Goal: Task Accomplishment & Management: Use online tool/utility

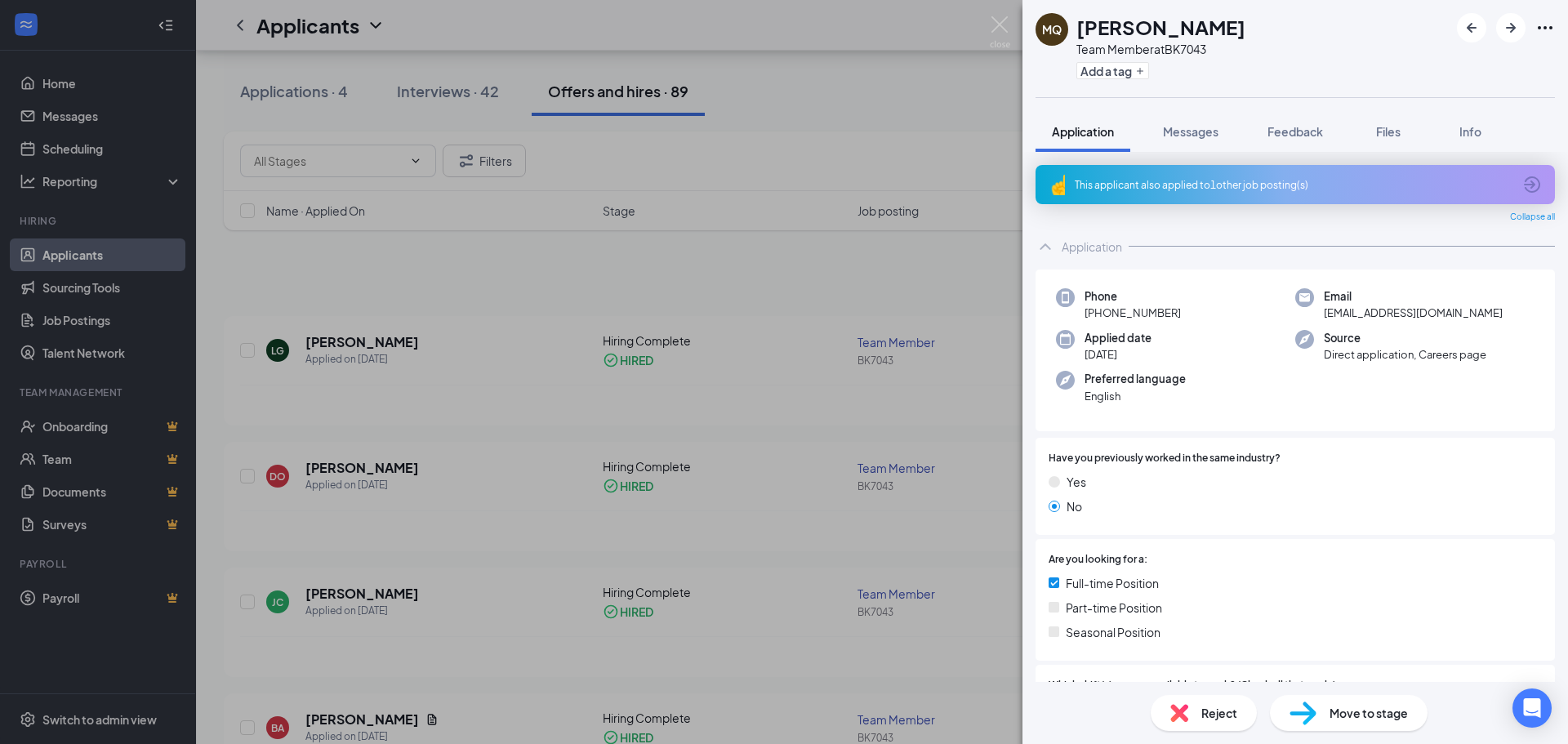
click at [745, 358] on div "MQ [PERSON_NAME] Team Member at BK7043 Add a tag Application Messages Feedback …" at bounding box center [784, 372] width 1568 height 744
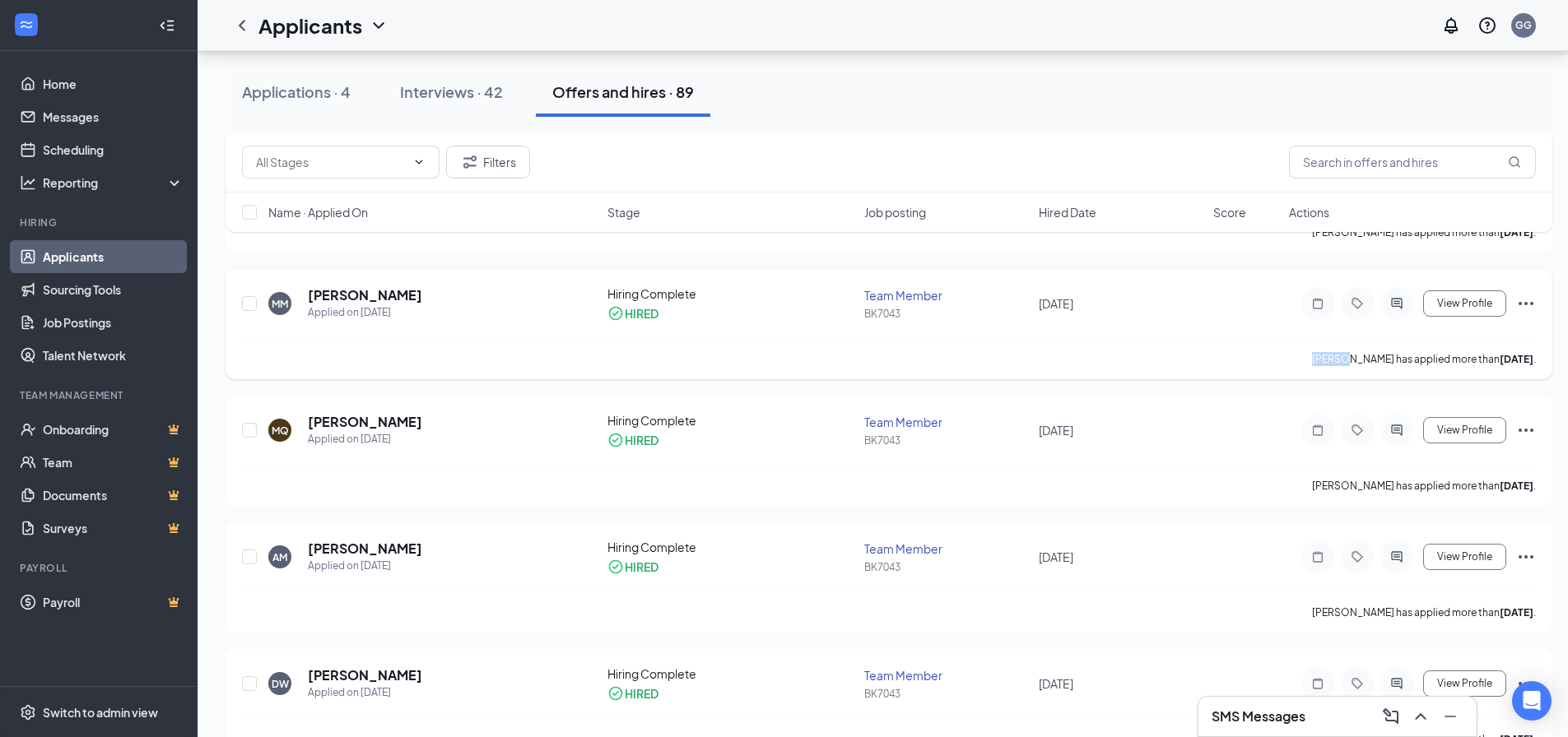
scroll to position [1317, 0]
click at [448, 95] on div "Interviews · 42" at bounding box center [451, 92] width 103 height 21
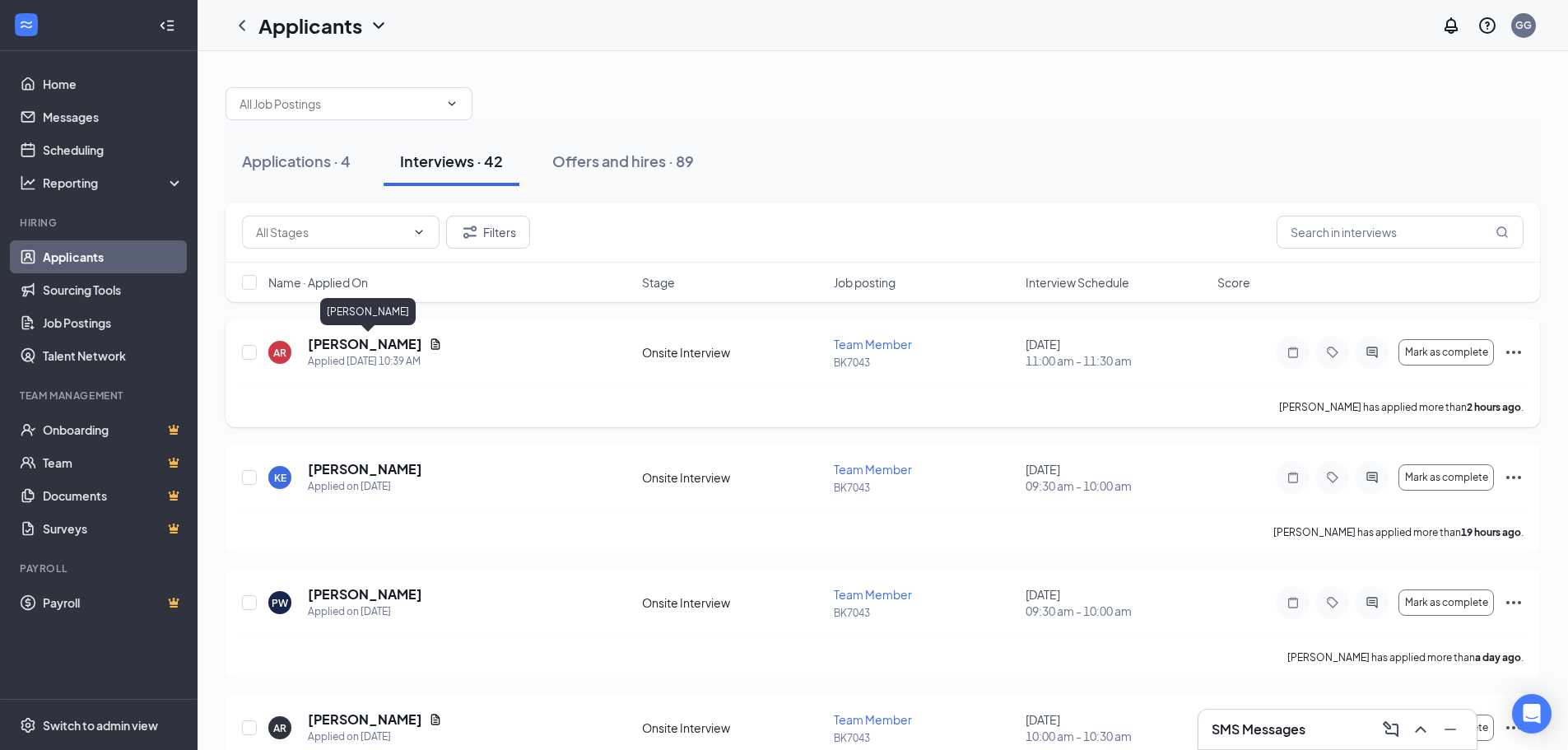
click at [370, 337] on h5 "[PERSON_NAME]" at bounding box center [365, 344] width 114 height 18
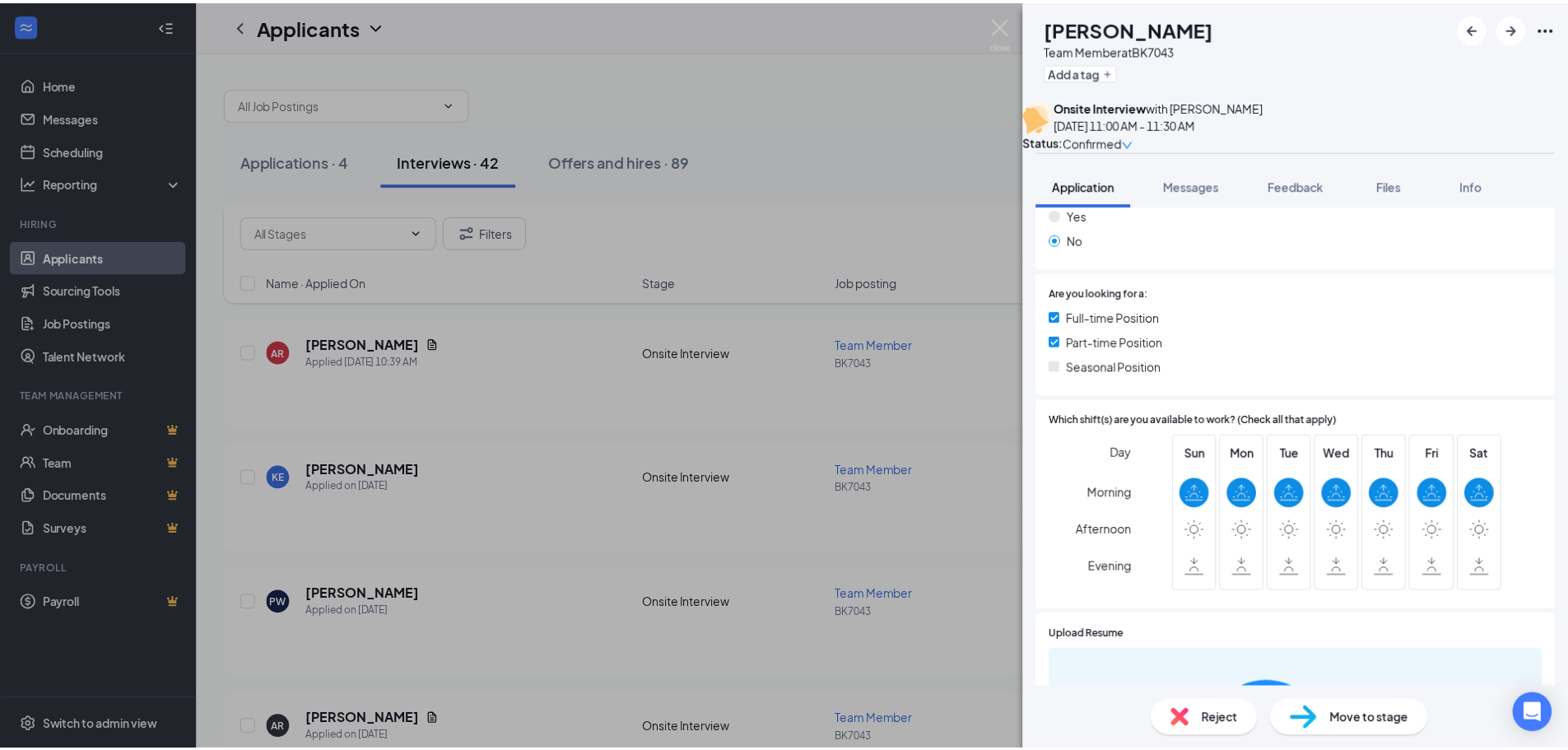
scroll to position [412, 0]
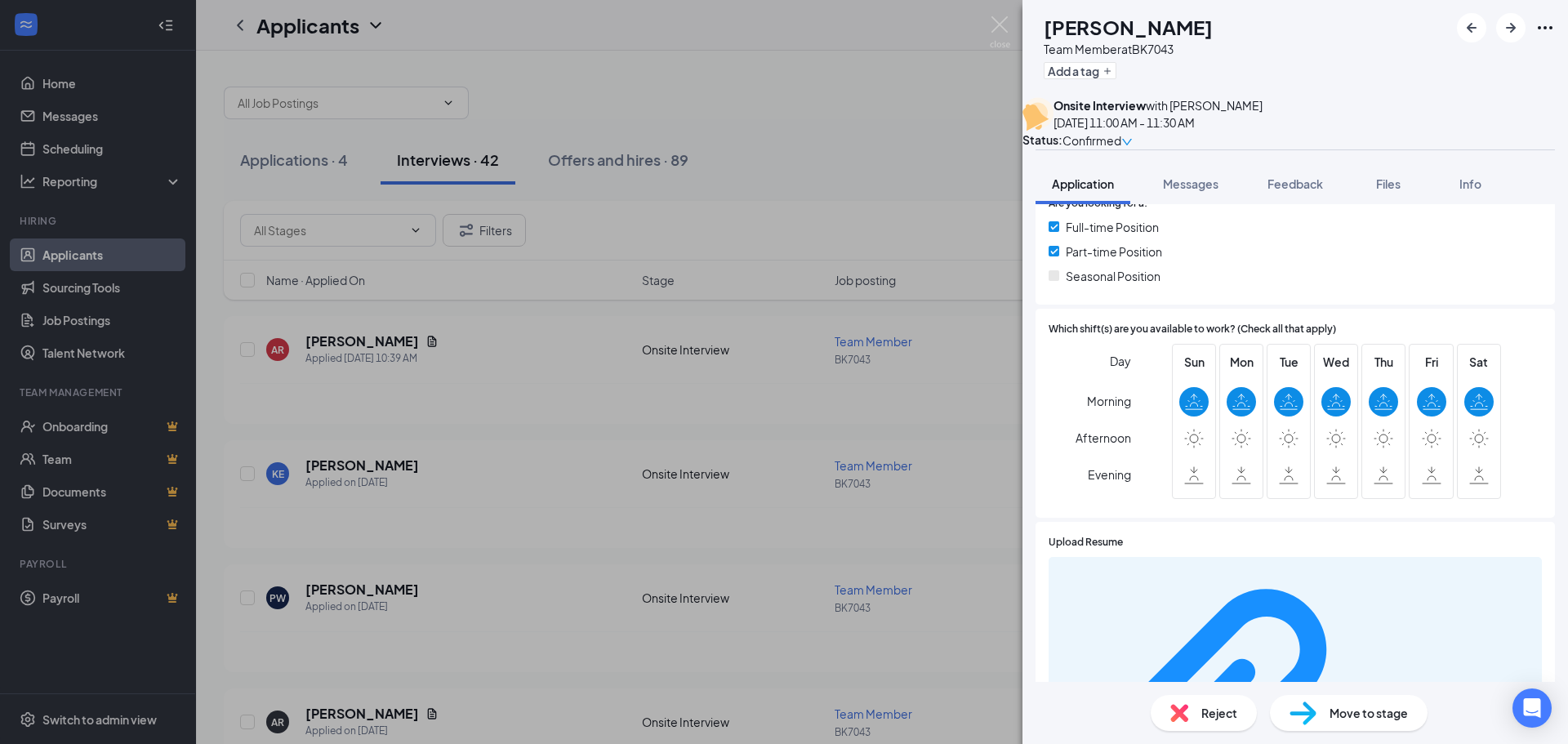
click at [664, 254] on div "AR [PERSON_NAME] Team Member at BK7043 Add a tag Onsite Interview with [PERSON_…" at bounding box center [784, 372] width 1568 height 744
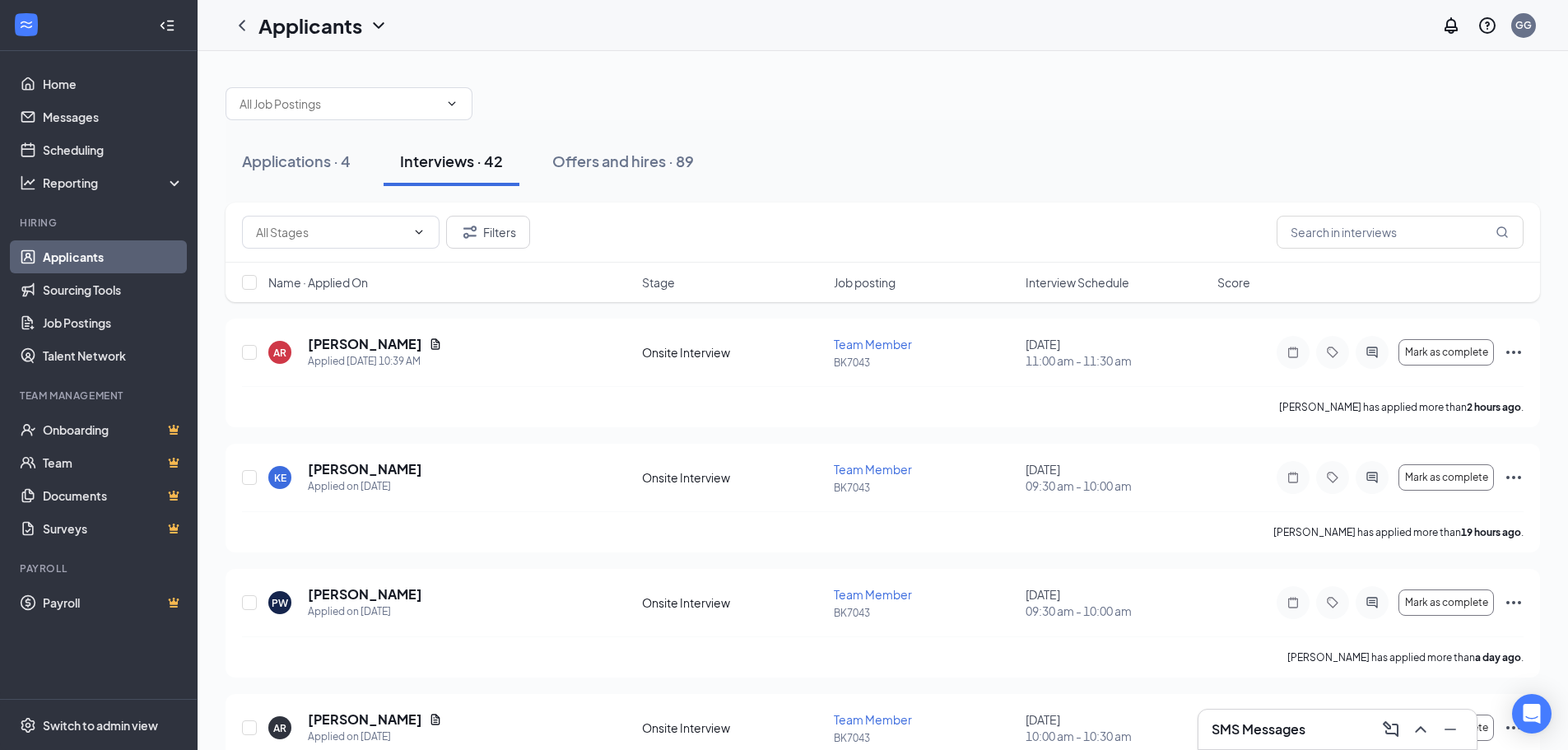
click at [649, 253] on div "Filters" at bounding box center [882, 233] width 1314 height 60
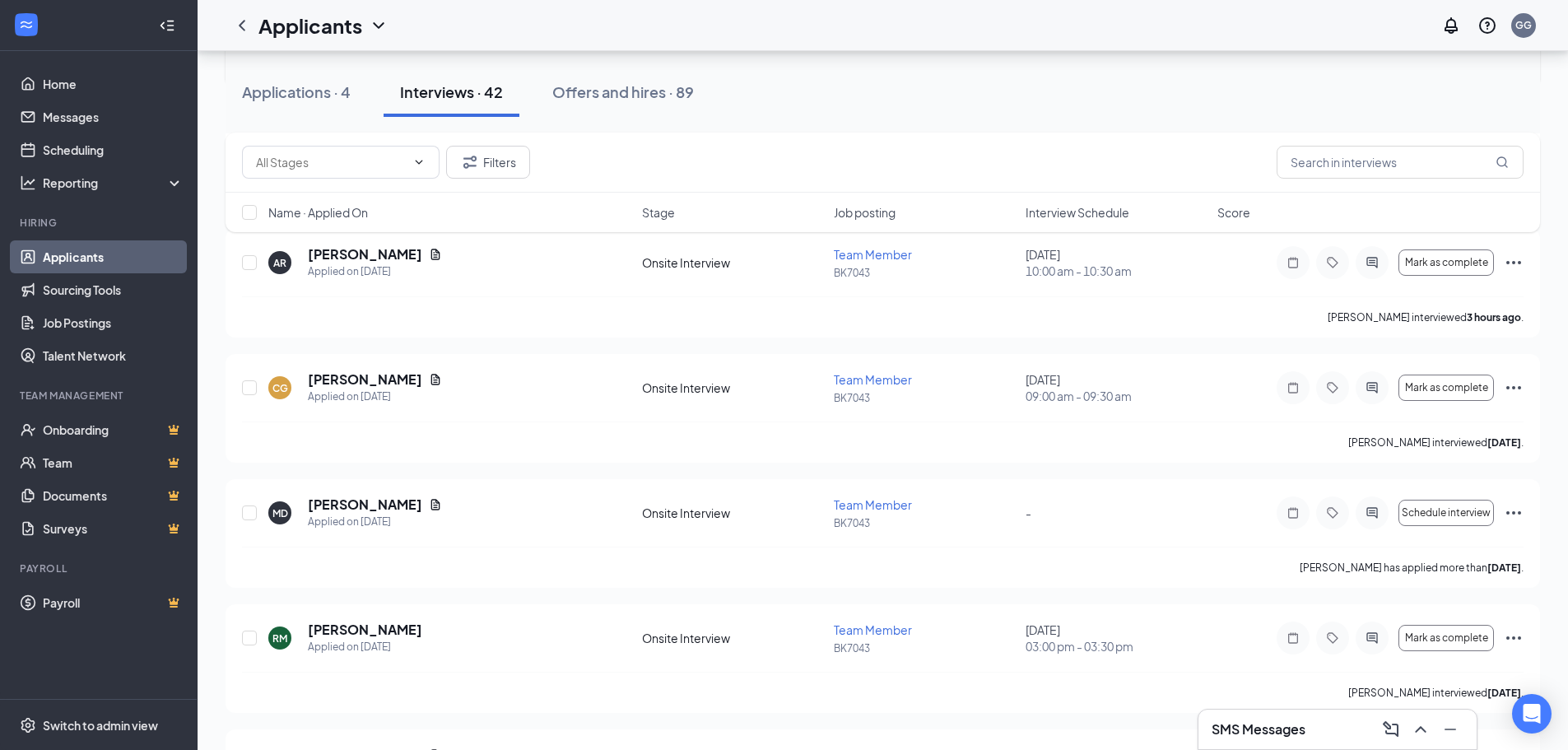
scroll to position [494, 0]
